Goal: Navigation & Orientation: Understand site structure

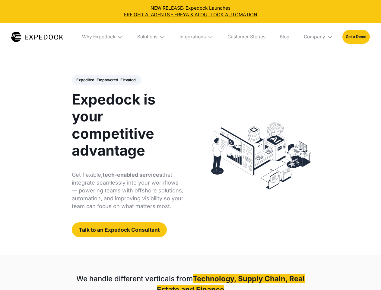
select select
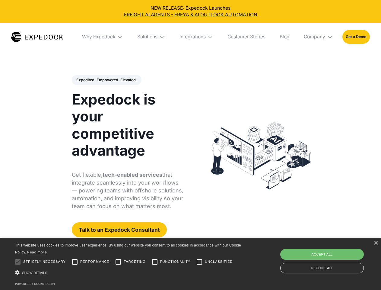
click at [191, 37] on div "Integrations" at bounding box center [193, 37] width 26 height 6
click at [103, 37] on div "Why Expedock" at bounding box center [94, 37] width 34 height 6
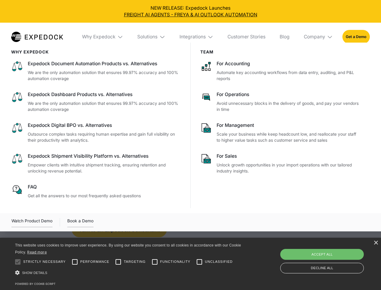
click at [152, 37] on div "Solutions" at bounding box center [147, 37] width 20 height 6
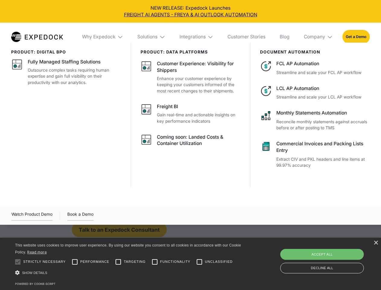
click at [197, 37] on div "Integrations" at bounding box center [193, 37] width 26 height 6
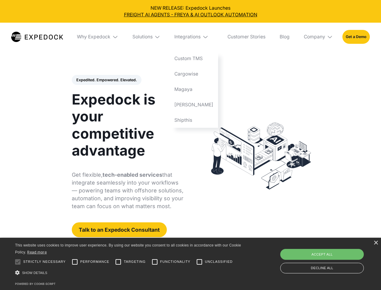
click at [319, 37] on div "Company" at bounding box center [314, 37] width 21 height 6
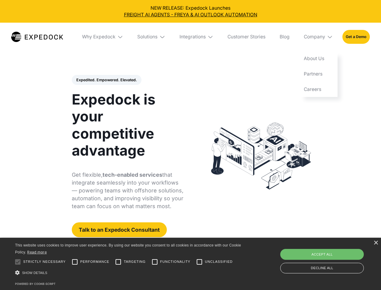
click at [106, 80] on div "Expedited. Empowered. Elevated. Automate Freight Document Extraction at 99.97% …" at bounding box center [128, 156] width 112 height 162
click at [18, 262] on div at bounding box center [18, 262] width 12 height 12
click at [75, 262] on input "Performance" at bounding box center [75, 262] width 12 height 12
checkbox input "true"
click at [118, 262] on input "Targeting" at bounding box center [118, 262] width 12 height 12
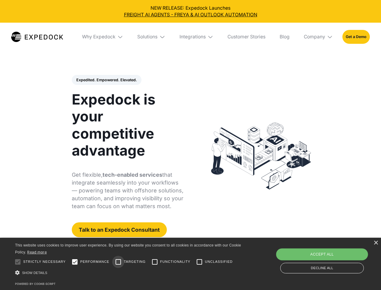
checkbox input "true"
click at [155, 262] on input "Functionality" at bounding box center [155, 262] width 12 height 12
checkbox input "true"
